Goal: Share content: Share content

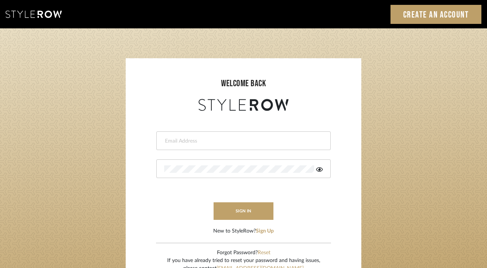
click at [241, 141] on input "email" at bounding box center [242, 141] width 157 height 7
type input "lauren@studiodb.com"
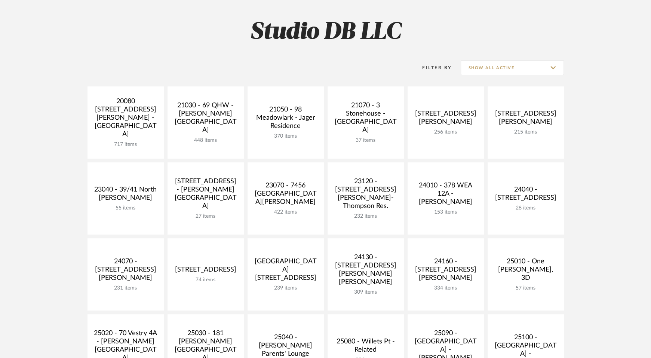
scroll to position [98, 0]
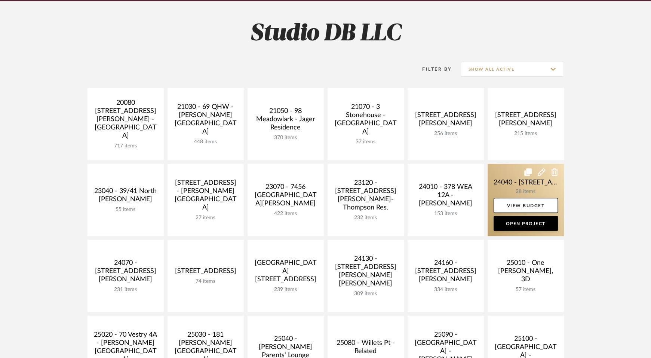
click at [526, 183] on link at bounding box center [525, 200] width 76 height 72
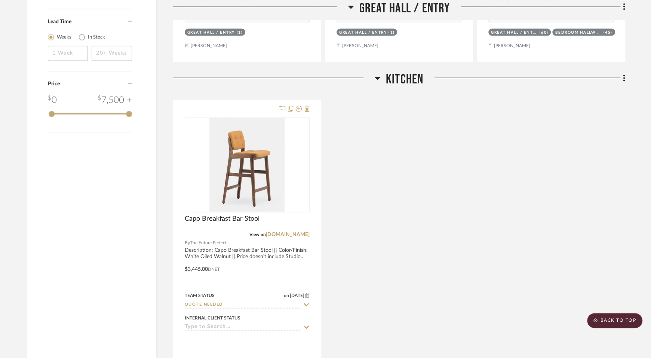
scroll to position [1136, 0]
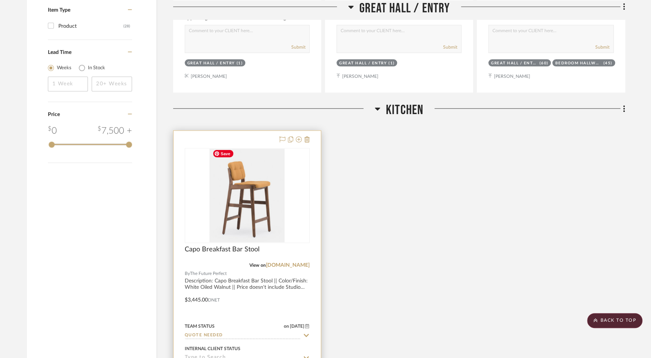
click at [0, 0] on img at bounding box center [0, 0] width 0 height 0
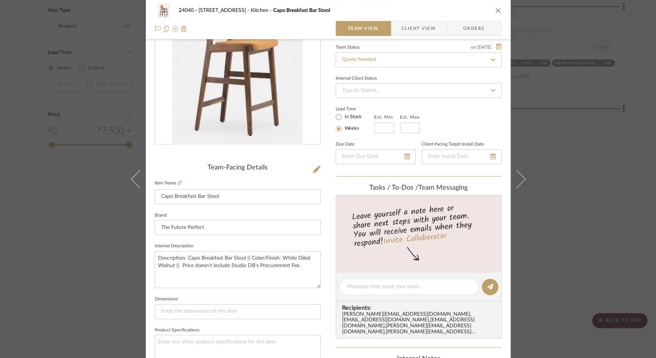
scroll to position [76, 0]
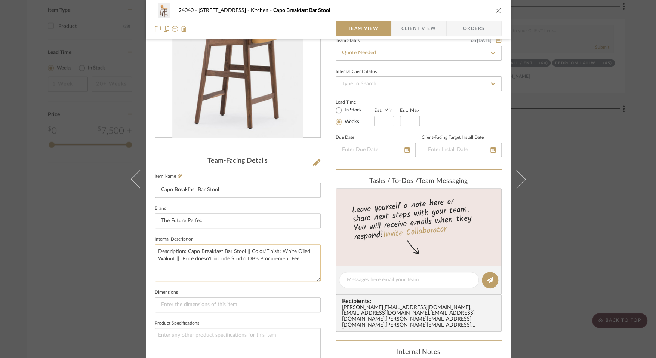
click at [180, 259] on textarea "Description: Capo Breakfast Bar Stool || Color/Finish: White Oiled Walnut || Pr…" at bounding box center [238, 262] width 166 height 37
click at [172, 259] on textarea "Description: Capo Breakfast Bar Stool || Color/Finish: White Oiled Walnut || Pr…" at bounding box center [238, 262] width 166 height 37
click at [202, 259] on textarea "Description: Capo Breakfast Bar Stool || Color/Finish: White Oiled Walnut with …" at bounding box center [238, 262] width 166 height 37
click at [242, 276] on textarea "Description: Capo Breakfast Bar Stool || Color/Finish: White Oiled Walnut with …" at bounding box center [238, 262] width 166 height 37
click at [260, 271] on textarea "Description: Capo Breakfast Bar Stool || Color/Finish: White Oiled Walnut with …" at bounding box center [238, 262] width 166 height 37
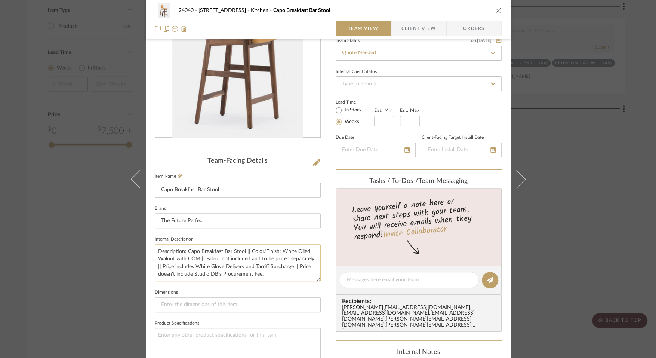
click at [254, 265] on textarea "Description: Capo Breakfast Bar Stool || Color/Finish: White Oiled Walnut with …" at bounding box center [238, 262] width 166 height 37
type textarea "Description: Capo Breakfast Bar Stool || Color/Finish: White Oiled Walnut with …"
click at [382, 122] on input at bounding box center [384, 121] width 20 height 10
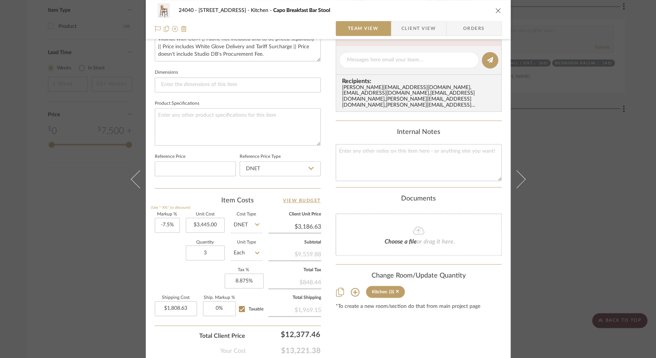
scroll to position [336, 0]
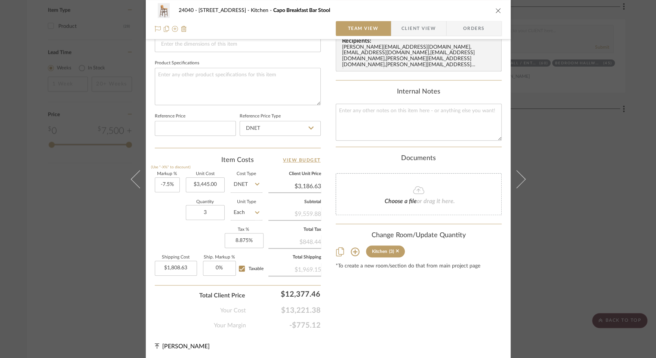
click at [377, 316] on div "Content here copies to Client View - confirm visibility there. Show in Client D…" at bounding box center [419, 21] width 166 height 615
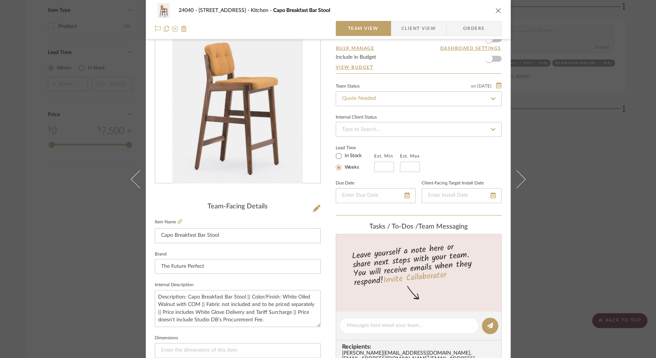
scroll to position [0, 0]
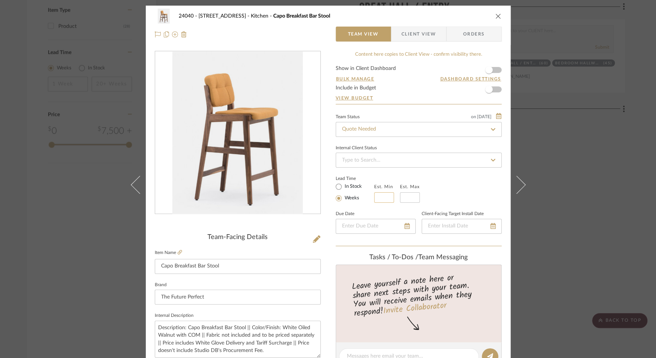
click at [377, 197] on input at bounding box center [384, 197] width 20 height 10
type input "18"
click at [585, 237] on div "24040 - 171 [GEOGRAPHIC_DATA] Kitchen Capo Breakfast Bar Stool Team View Client…" at bounding box center [328, 179] width 656 height 358
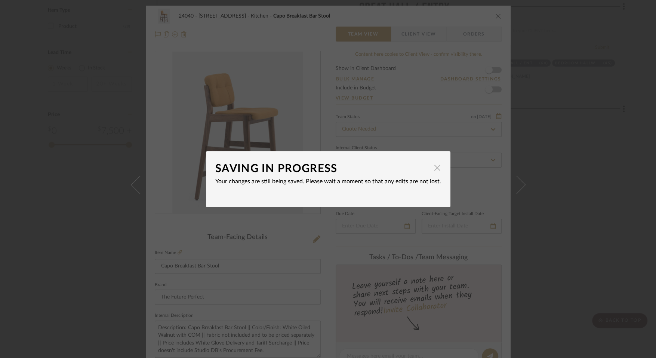
click at [431, 170] on span "button" at bounding box center [437, 167] width 15 height 15
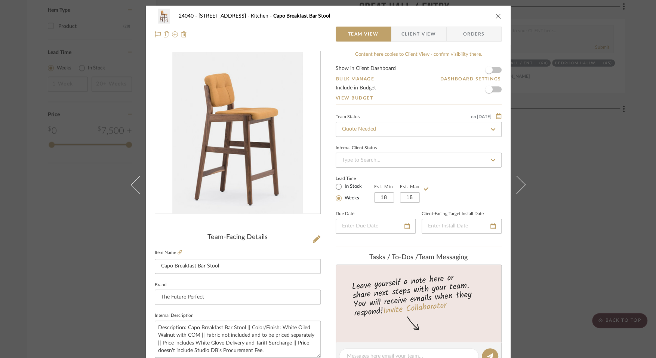
click at [601, 147] on div "24040 - 171 [GEOGRAPHIC_DATA] Kitchen Capo Breakfast Bar Stool Team View Client…" at bounding box center [328, 179] width 656 height 358
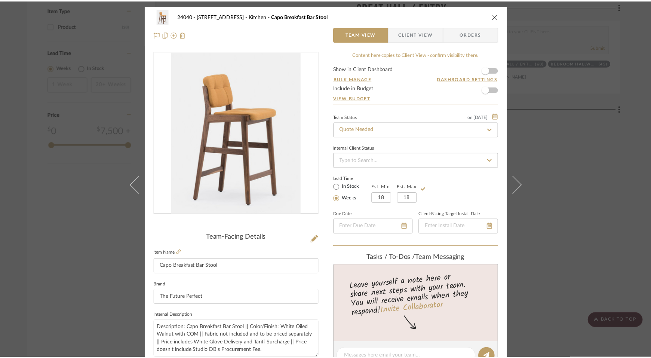
scroll to position [1136, 0]
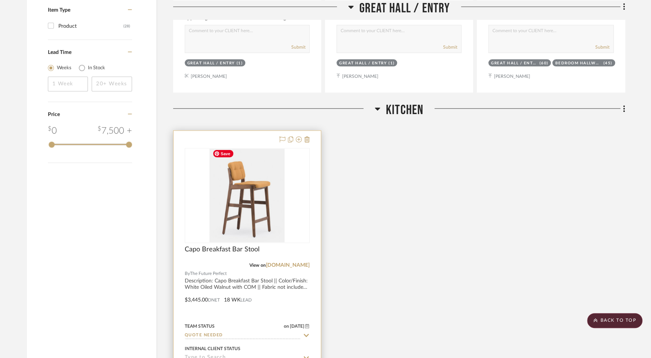
click at [258, 198] on img "0" at bounding box center [246, 195] width 75 height 93
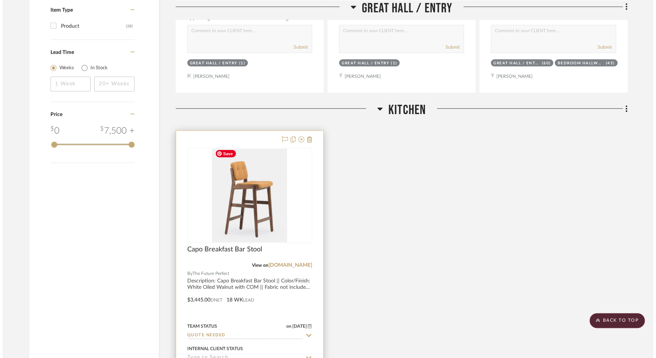
scroll to position [0, 0]
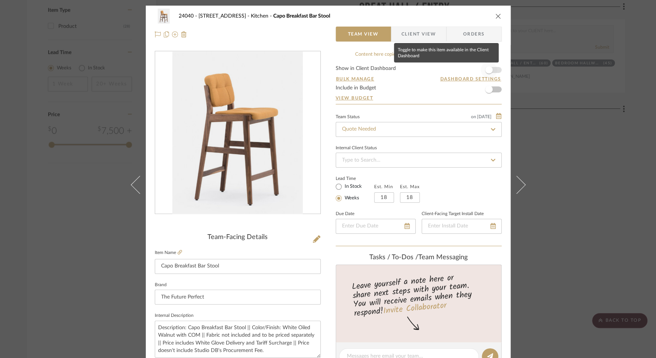
click at [493, 67] on span "button" at bounding box center [489, 70] width 16 height 16
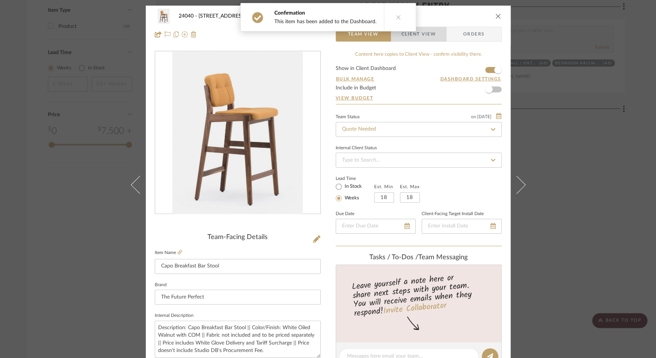
click at [420, 34] on span "Client View" at bounding box center [418, 34] width 34 height 15
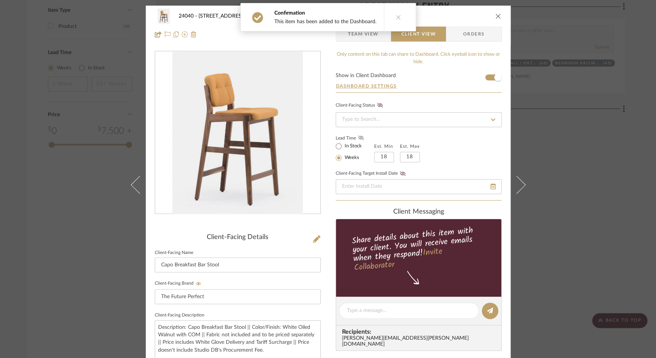
click at [359, 135] on fa-icon at bounding box center [360, 138] width 9 height 7
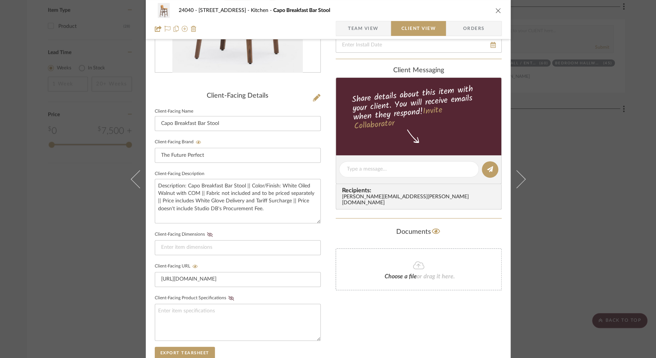
scroll to position [265, 0]
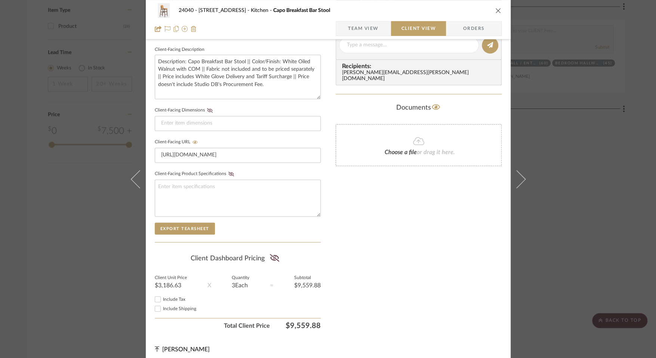
click at [171, 297] on span "Include Tax" at bounding box center [174, 299] width 22 height 4
click at [162, 297] on input "Include Tax" at bounding box center [157, 298] width 9 height 9
checkbox input "true"
click at [171, 306] on span "Include Shipping" at bounding box center [179, 308] width 33 height 4
click at [162, 305] on input "Include Shipping" at bounding box center [157, 308] width 9 height 9
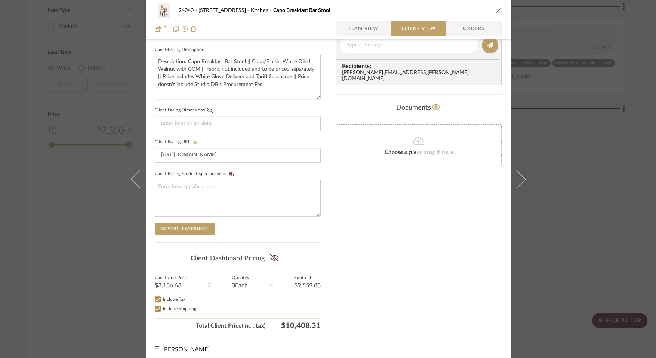
checkbox input "true"
click at [274, 256] on icon at bounding box center [274, 257] width 9 height 7
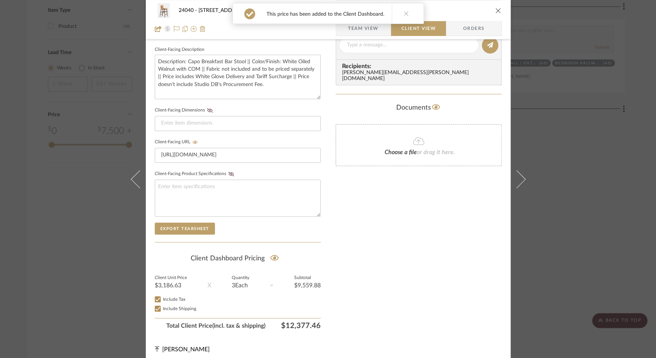
click at [327, 266] on div "24040 - 171 [GEOGRAPHIC_DATA] Kitchen Capo Breakfast Bar Stool Team View Client…" at bounding box center [328, 51] width 365 height 622
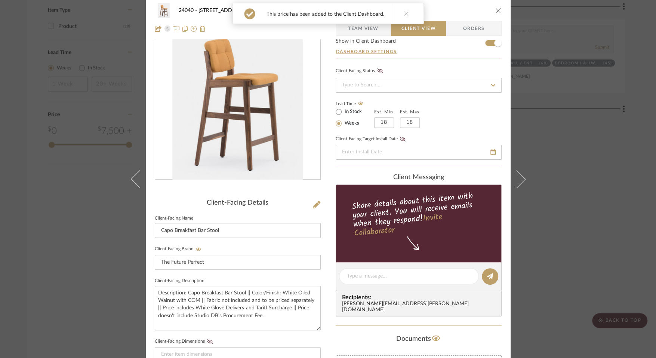
scroll to position [0, 0]
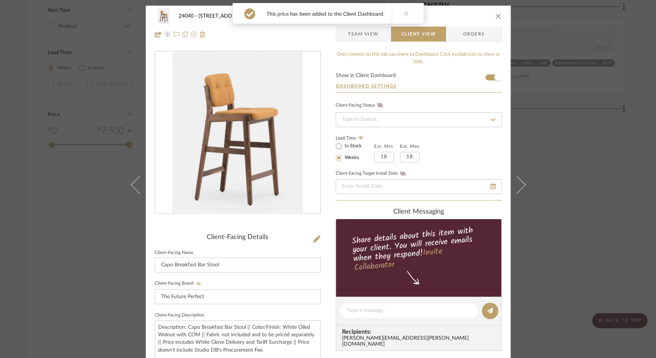
click at [363, 32] on span "Team View" at bounding box center [363, 34] width 31 height 15
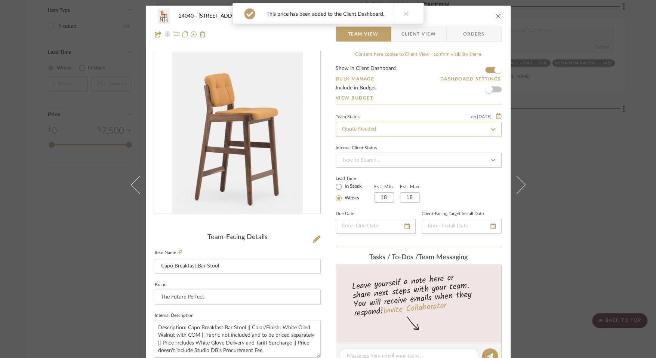
click at [357, 126] on input "Quote Needed" at bounding box center [419, 129] width 166 height 15
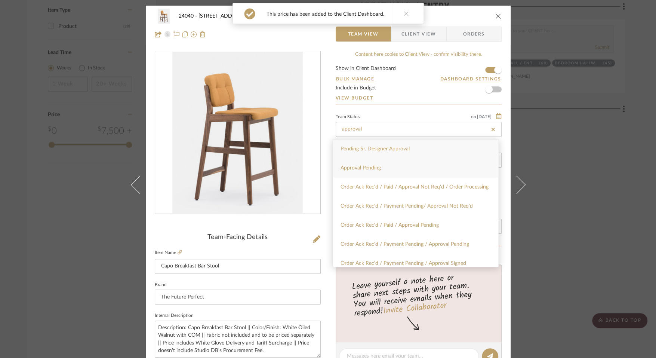
click at [354, 163] on div "Approval Pending" at bounding box center [415, 167] width 165 height 19
type input "Approval Pending"
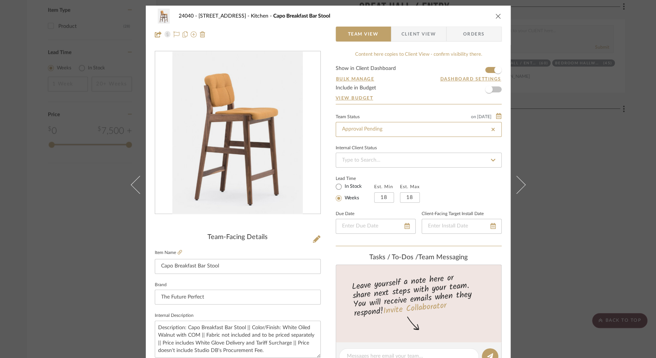
type input "Approval Pending"
click at [612, 170] on div "24040 - 171 [GEOGRAPHIC_DATA] Kitchen Capo Breakfast Bar Stool Team View Client…" at bounding box center [328, 179] width 656 height 358
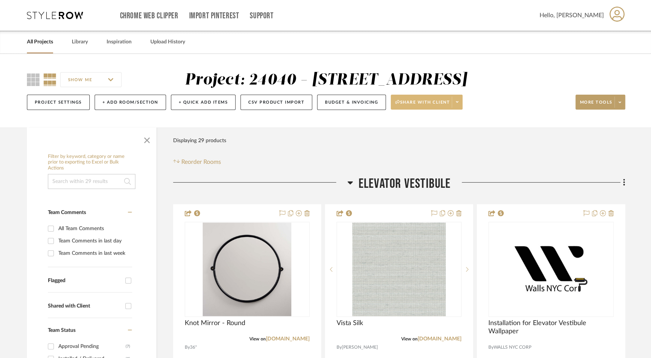
click at [460, 103] on span at bounding box center [456, 101] width 10 height 11
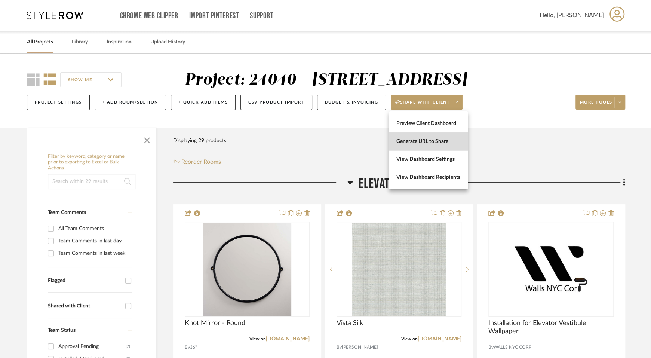
click at [438, 136] on button "Generate URL to Share" at bounding box center [428, 141] width 79 height 18
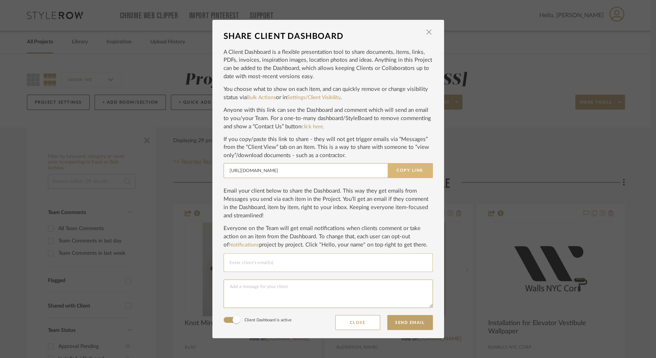
click at [405, 168] on button "Copy Link" at bounding box center [410, 170] width 45 height 15
click at [553, 81] on div "SHARE CLIENT DASHBOARD × A Client Dashboard is a flexible presentation tool to …" at bounding box center [328, 179] width 656 height 358
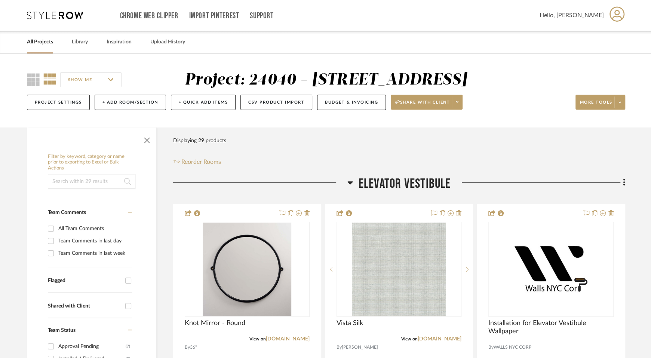
click at [44, 41] on link "All Projects" at bounding box center [40, 42] width 26 height 10
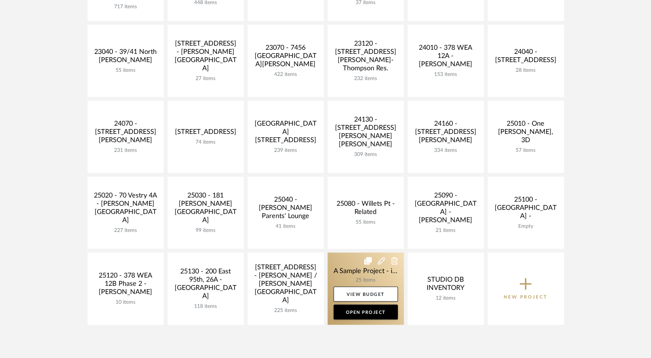
scroll to position [148, 0]
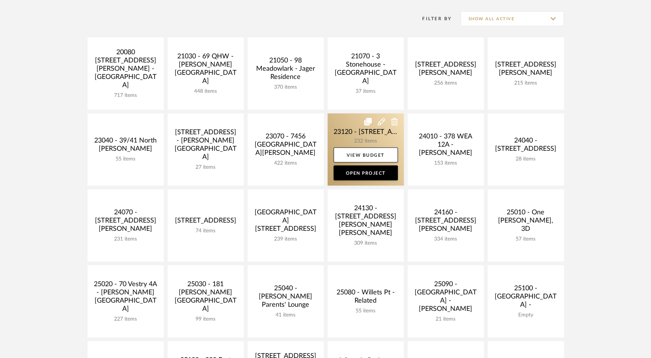
click at [382, 135] on link at bounding box center [365, 149] width 76 height 72
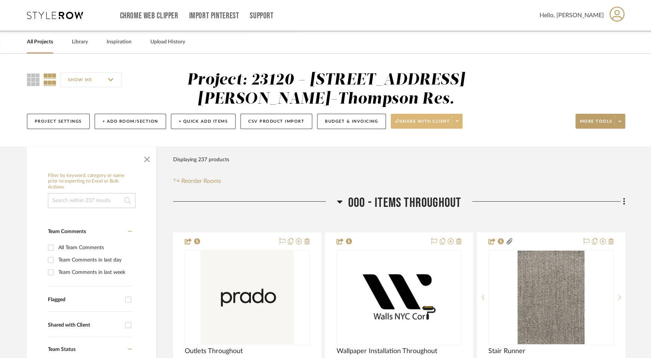
click at [456, 121] on icon at bounding box center [457, 120] width 3 height 1
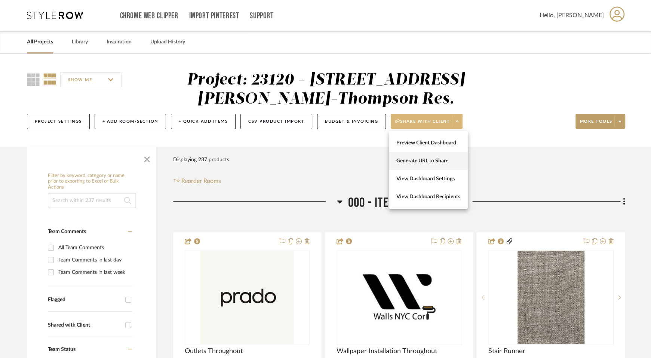
click at [432, 157] on span "Generate URL to Share" at bounding box center [428, 160] width 64 height 6
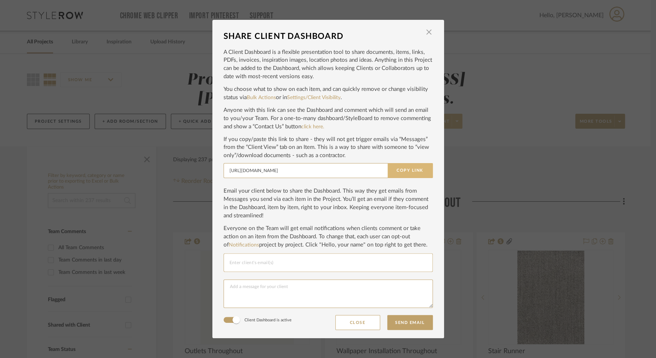
click at [423, 171] on button "Copy Link" at bounding box center [410, 170] width 45 height 15
click at [522, 92] on div "SHARE CLIENT DASHBOARD × A Client Dashboard is a flexible presentation tool to …" at bounding box center [328, 179] width 656 height 358
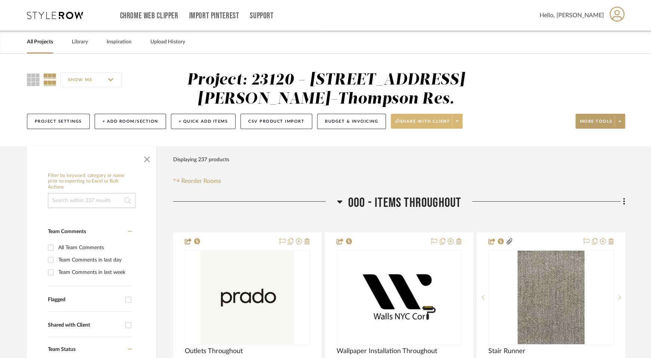
click at [459, 122] on span at bounding box center [456, 120] width 10 height 11
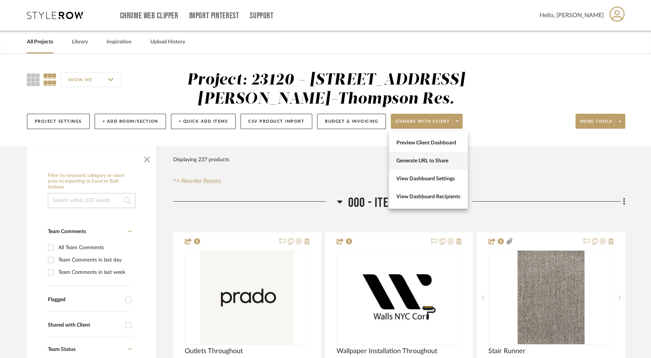
click at [432, 157] on button "Generate URL to Share" at bounding box center [428, 161] width 79 height 18
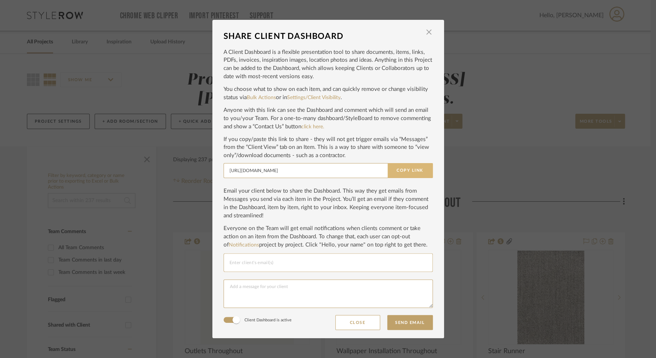
click at [417, 171] on button "Copy Link" at bounding box center [410, 170] width 45 height 15
click at [427, 32] on span "button" at bounding box center [429, 32] width 15 height 15
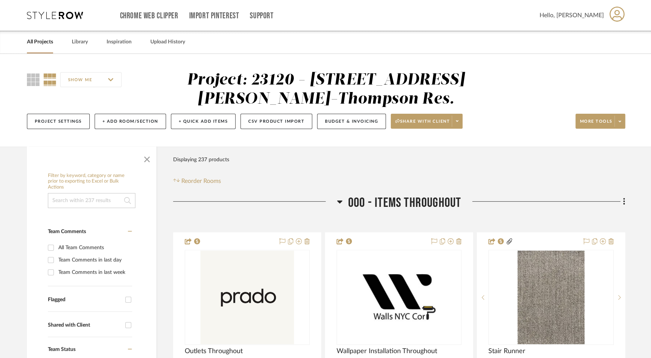
click at [341, 205] on icon at bounding box center [340, 201] width 6 height 9
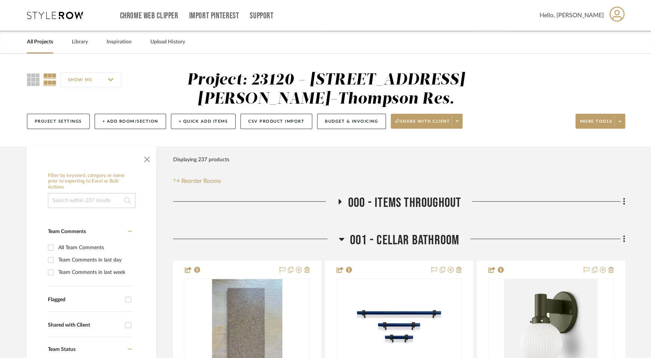
click at [348, 243] on h3 "001 - CELLAR BATHROOM" at bounding box center [399, 240] width 120 height 16
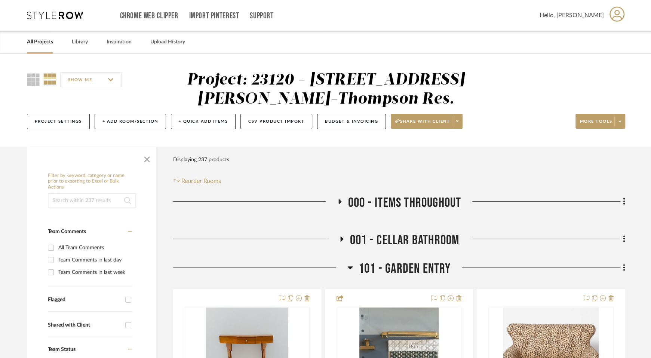
click at [350, 266] on icon at bounding box center [350, 267] width 6 height 9
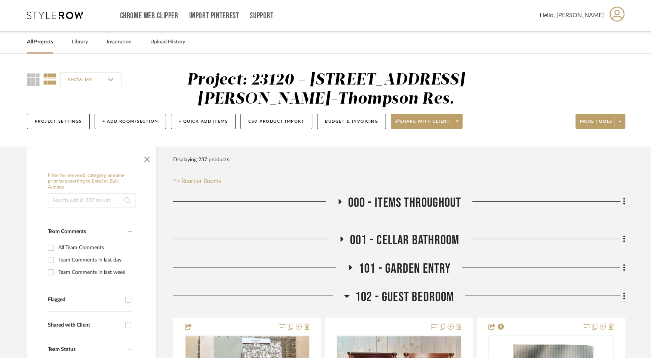
click at [353, 293] on h3 "102 - GUEST BEDROOM" at bounding box center [399, 297] width 110 height 16
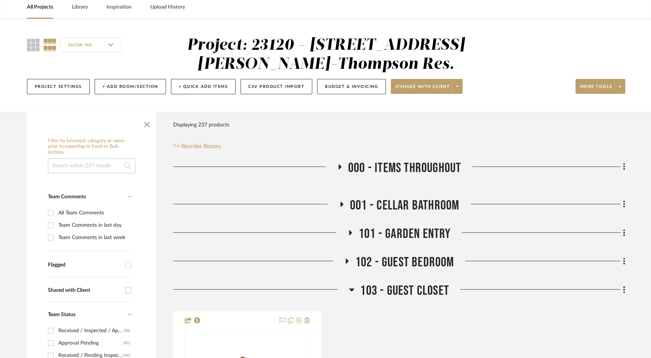
scroll to position [137, 0]
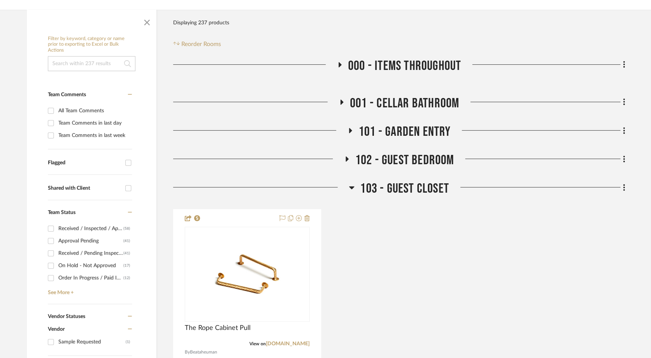
click at [375, 183] on span "103 - GUEST CLOSET" at bounding box center [404, 188] width 89 height 16
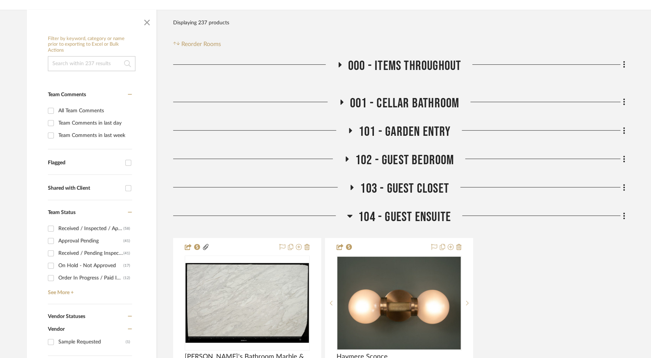
click at [373, 215] on span "104 - GUEST ENSUITE" at bounding box center [404, 217] width 93 height 16
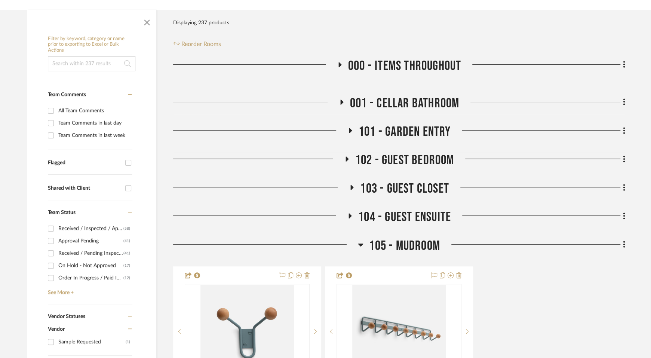
click at [373, 253] on span "105 - MUDROOM" at bounding box center [404, 246] width 71 height 16
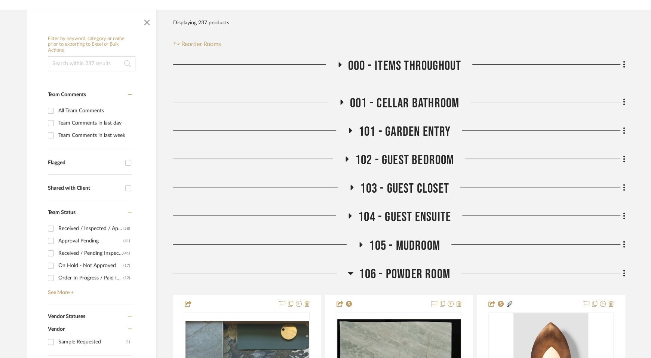
click at [370, 269] on span "106 - POWDER ROOM" at bounding box center [404, 274] width 91 height 16
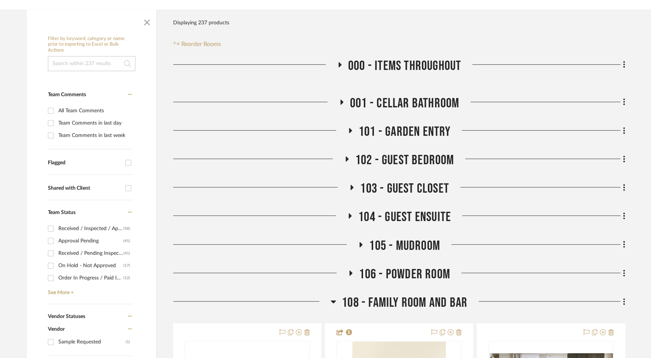
click at [364, 300] on span "108 - FAMILY ROOM AND BAR" at bounding box center [405, 302] width 126 height 16
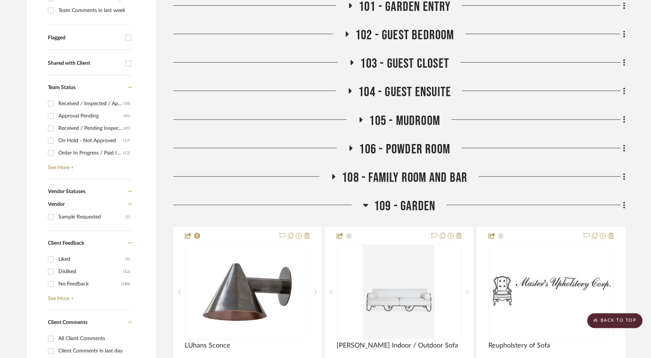
click at [387, 209] on span "109 - GARDEN" at bounding box center [404, 206] width 61 height 16
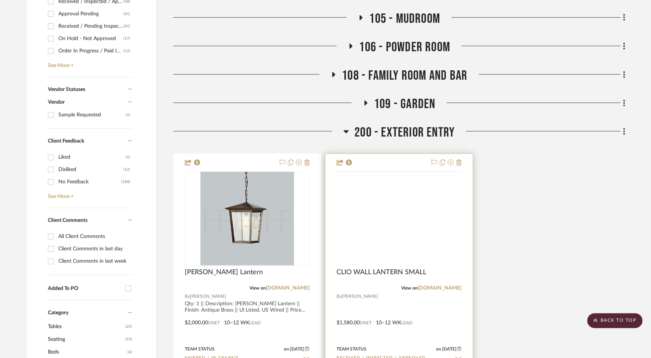
scroll to position [387, 0]
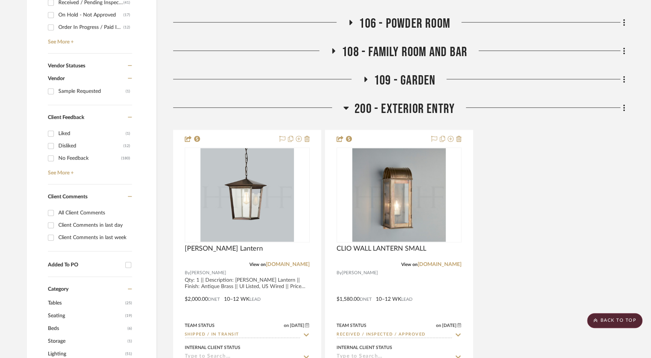
click at [395, 107] on span "200 - EXTERIOR ENTRY" at bounding box center [404, 109] width 100 height 16
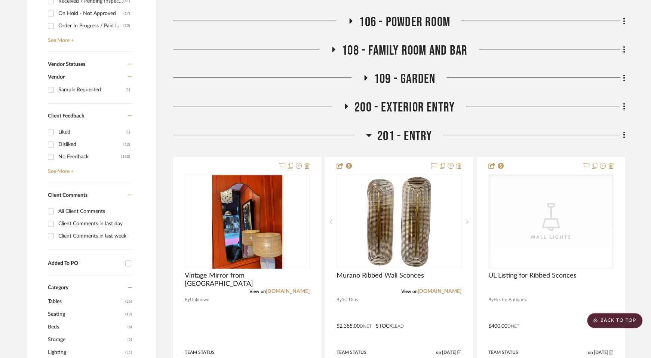
click at [390, 134] on span "201 - ENTRY" at bounding box center [404, 136] width 55 height 16
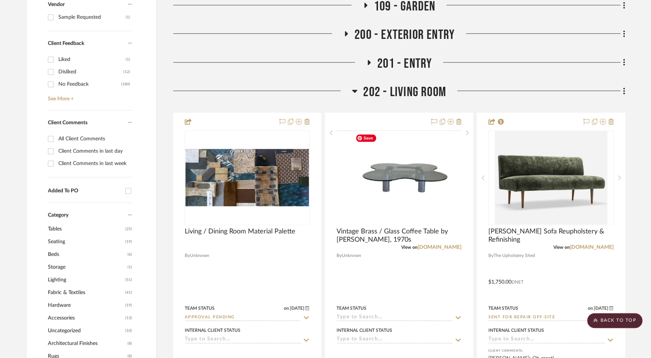
scroll to position [474, 0]
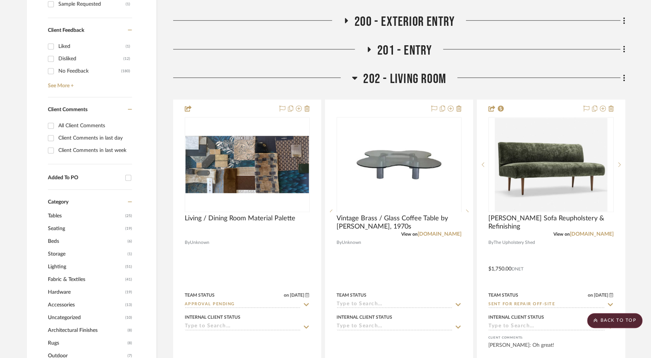
click at [402, 80] on span "202 - LIVING ROOM" at bounding box center [404, 79] width 83 height 16
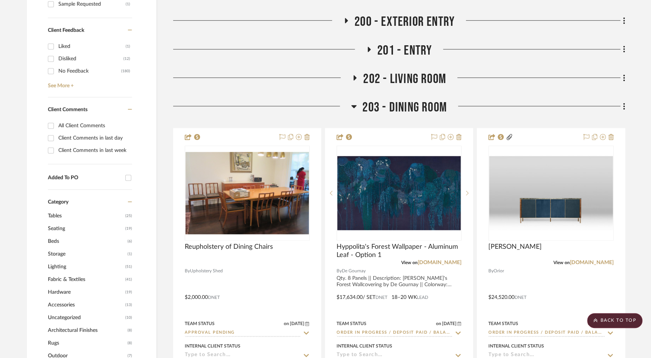
click at [403, 105] on span "203 - DINING ROOM" at bounding box center [404, 107] width 84 height 16
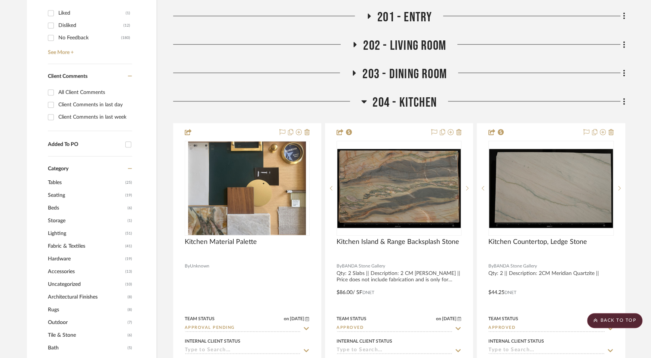
scroll to position [510, 0]
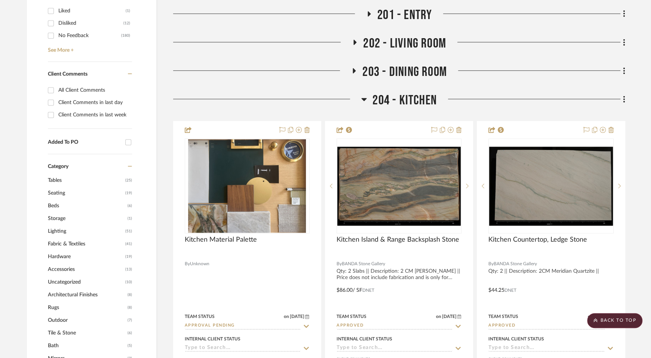
click at [401, 101] on span "204 - KITCHEN" at bounding box center [404, 100] width 64 height 16
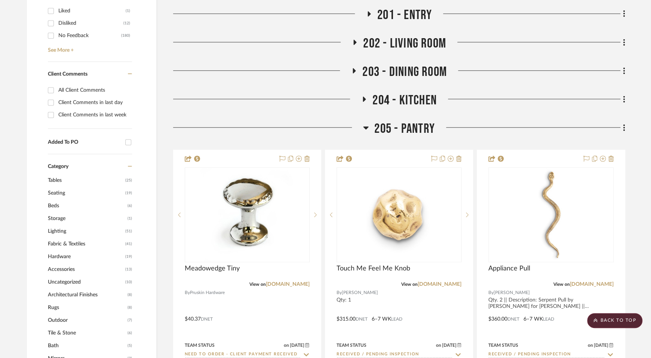
click at [401, 136] on span "205 - PANTRY" at bounding box center [404, 129] width 60 height 16
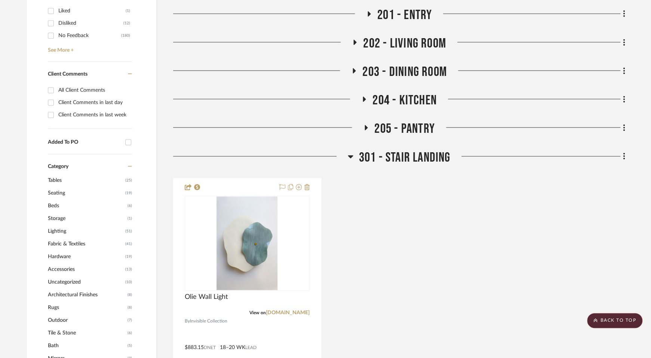
scroll to position [531, 0]
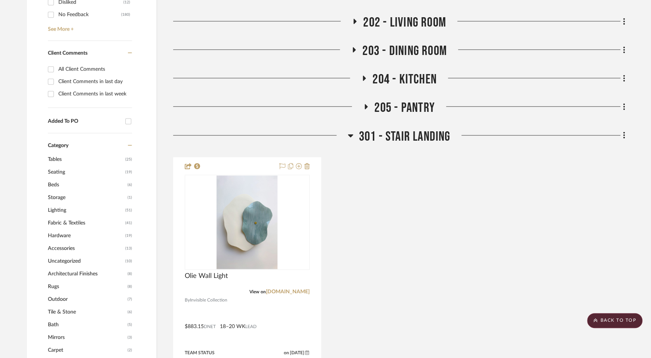
click at [401, 139] on span "301 - STAIR LANDING" at bounding box center [405, 137] width 92 height 16
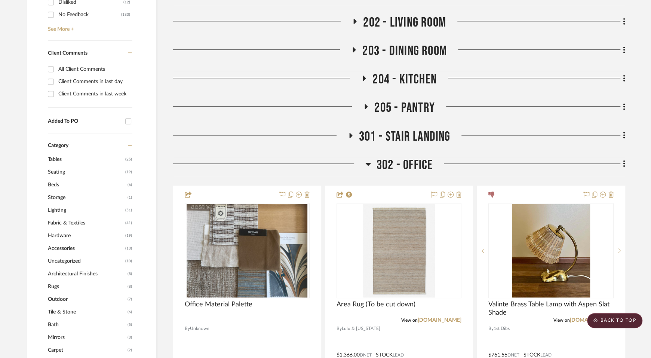
click at [402, 164] on span "302 - OFFICE" at bounding box center [404, 165] width 56 height 16
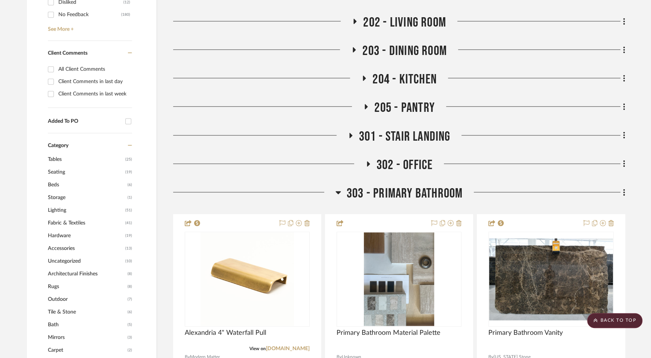
click at [396, 189] on span "303 - PRIMARY BATHROOM" at bounding box center [404, 193] width 116 height 16
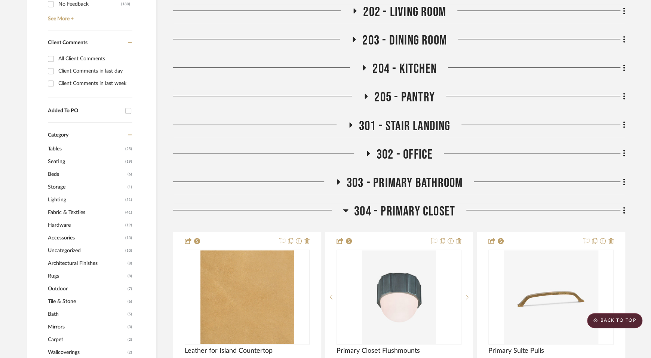
click at [392, 210] on span "304 - PRIMARY CLOSET" at bounding box center [404, 211] width 101 height 16
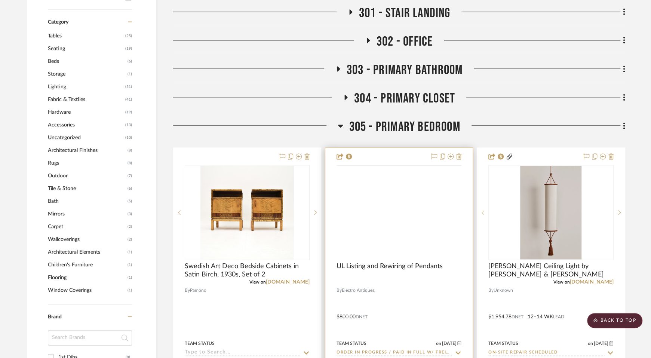
scroll to position [675, 0]
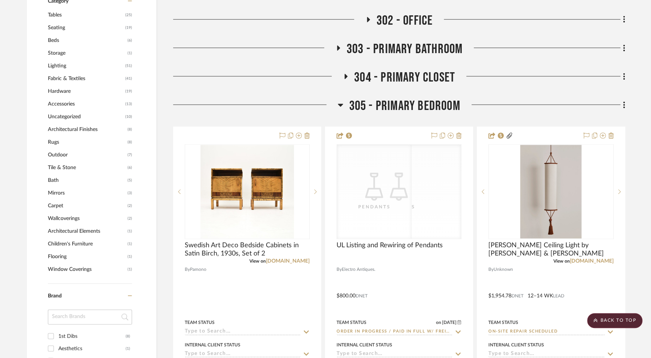
click at [416, 110] on span "305 - PRIMARY BEDROOM" at bounding box center [404, 106] width 111 height 16
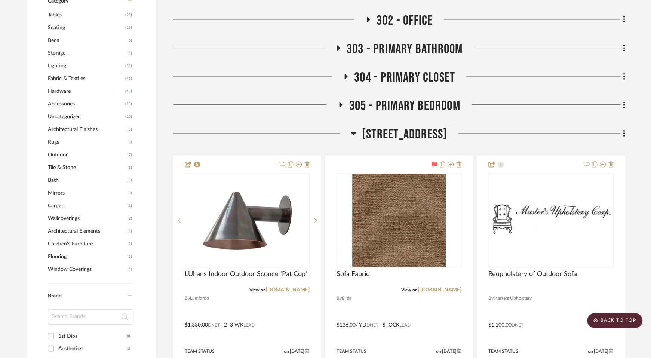
click at [403, 133] on span "[STREET_ADDRESS]" at bounding box center [404, 134] width 85 height 16
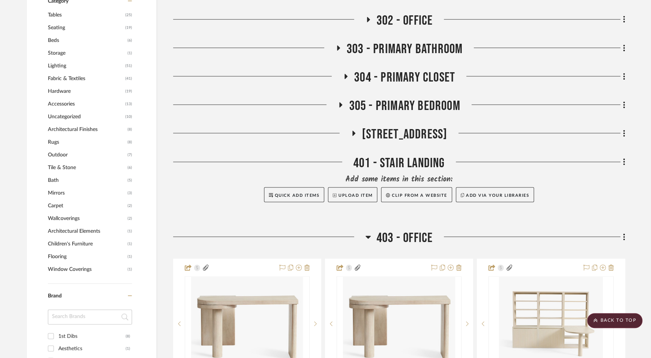
click at [394, 163] on div "401 - STAIR LANDING" at bounding box center [399, 164] width 452 height 19
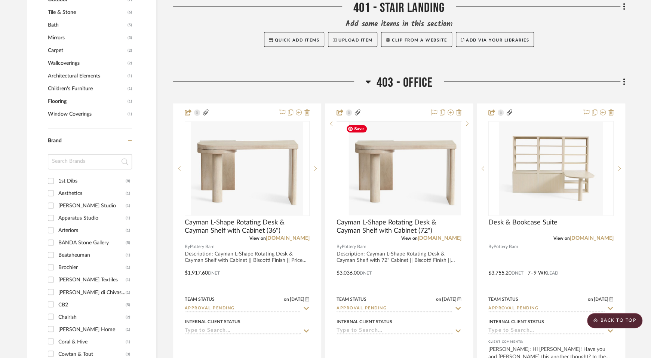
scroll to position [846, 0]
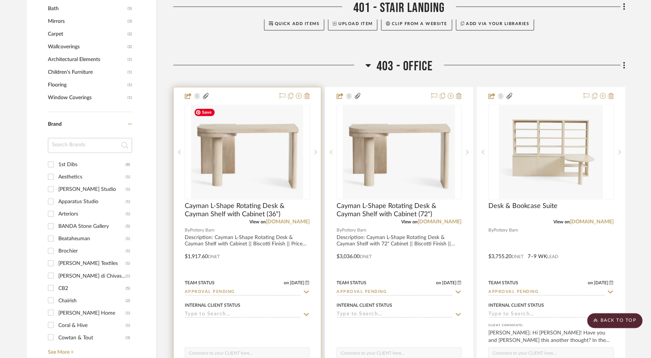
click at [0, 0] on img at bounding box center [0, 0] width 0 height 0
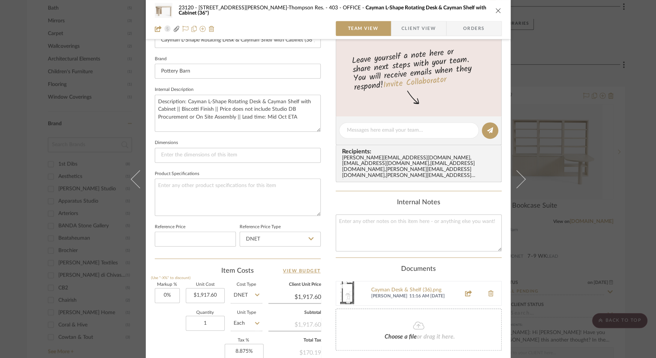
scroll to position [271, 0]
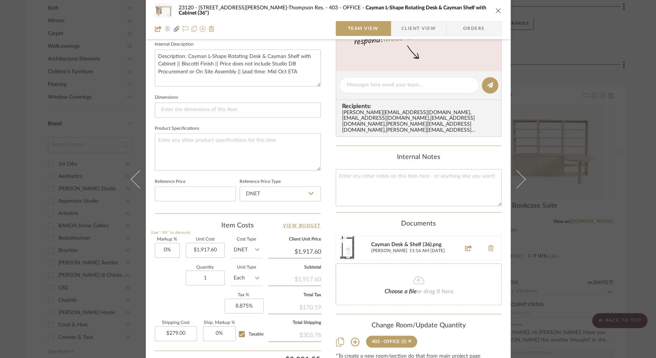
click at [396, 242] on div "Cayman Desk & Shelf (36).png" at bounding box center [413, 245] width 85 height 6
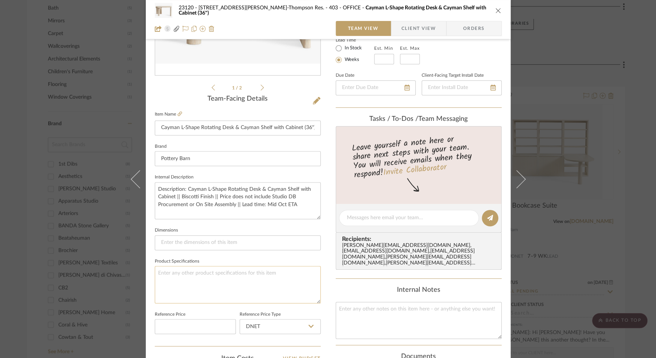
scroll to position [124, 0]
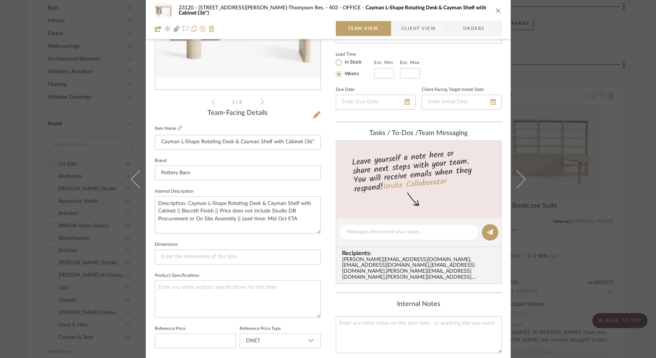
click at [176, 133] on fieldset "Item Name [PERSON_NAME] L-Shape Rotating Desk & Cayman Shelf with Cabinet (36")" at bounding box center [238, 136] width 166 height 26
click at [179, 130] on icon at bounding box center [180, 128] width 4 height 4
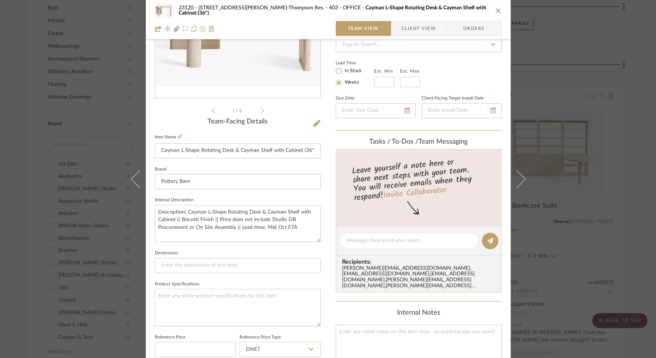
click at [560, 88] on div "23120 - [STREET_ADDRESS][PERSON_NAME]-Thompson Res. 403 - OFFICE Cayman L-Shape…" at bounding box center [328, 179] width 656 height 358
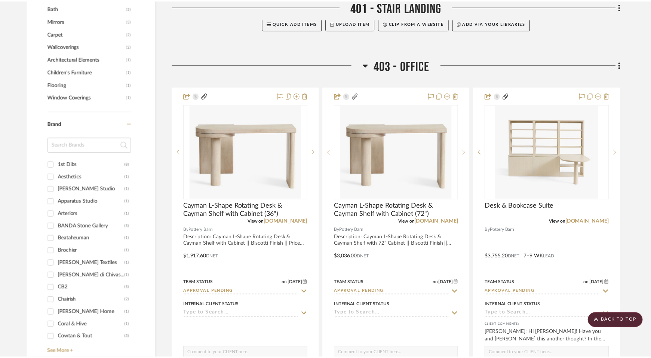
scroll to position [846, 0]
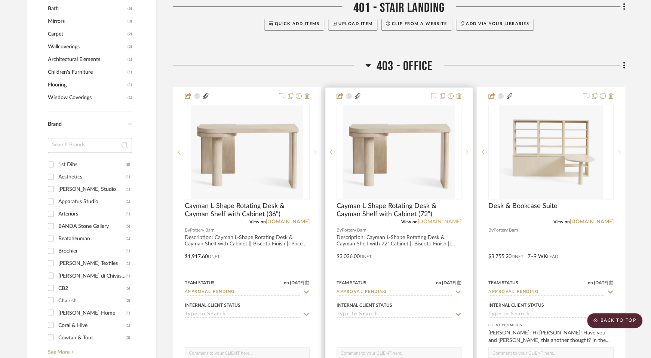
click at [432, 223] on link "[DOMAIN_NAME]" at bounding box center [439, 221] width 44 height 5
